Goal: Task Accomplishment & Management: Use online tool/utility

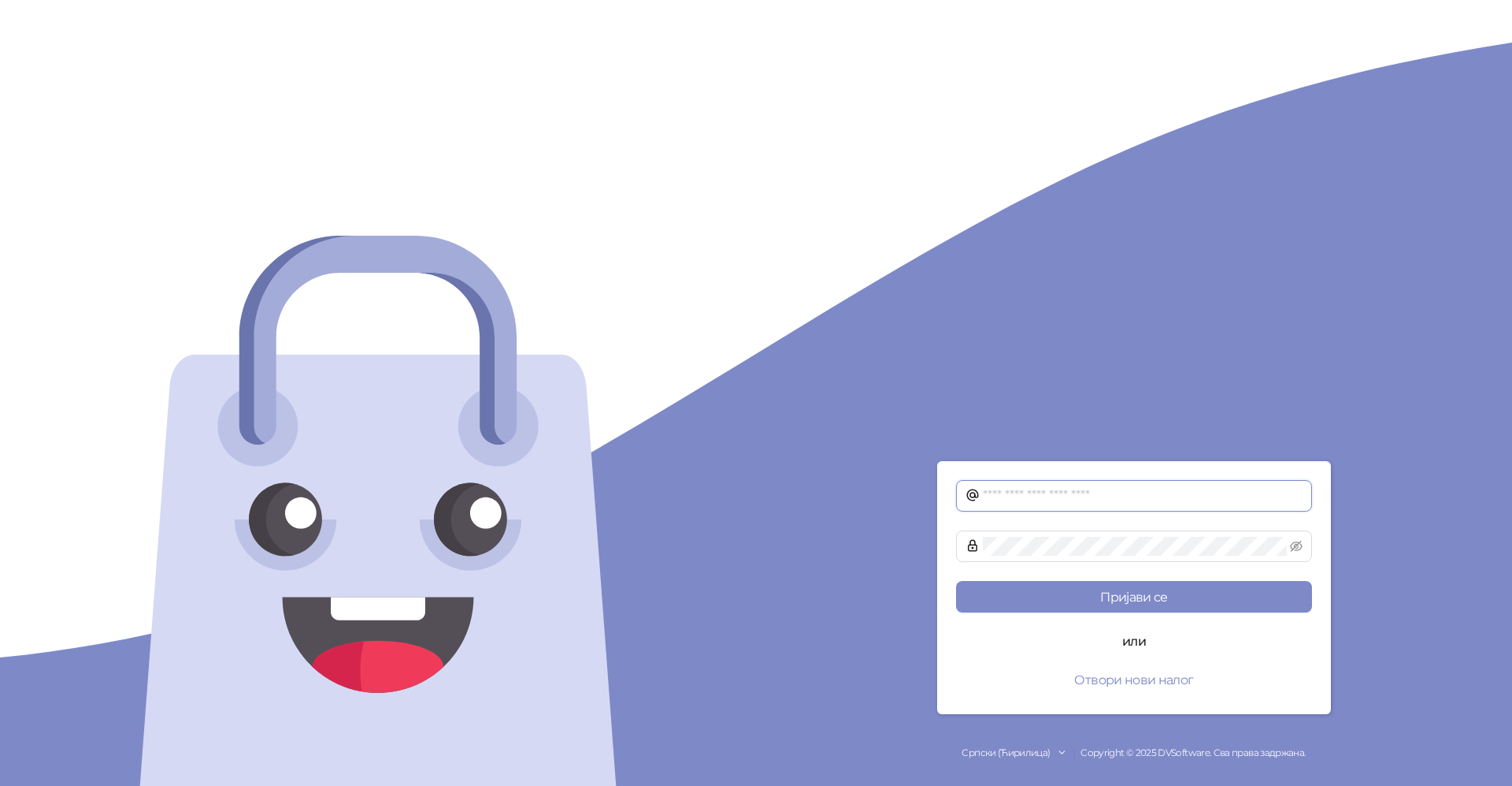
click at [995, 493] on input "text" at bounding box center [1143, 495] width 320 height 19
type input "**********"
click at [1121, 599] on button "Пријави се" at bounding box center [1134, 596] width 356 height 31
